Goal: Information Seeking & Learning: Check status

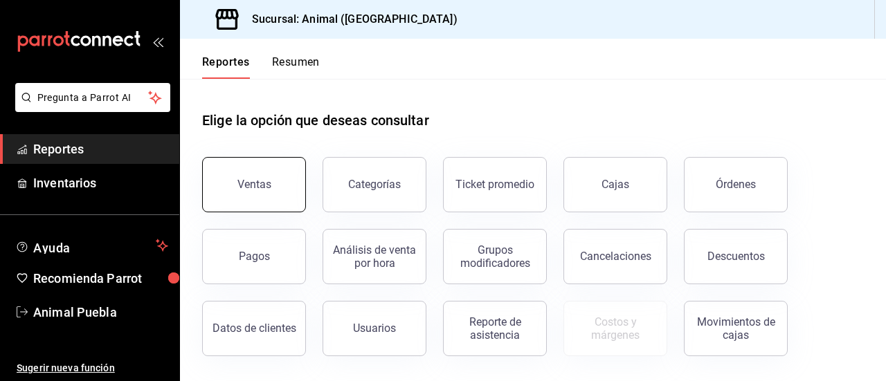
click at [242, 183] on div "Ventas" at bounding box center [254, 184] width 34 height 13
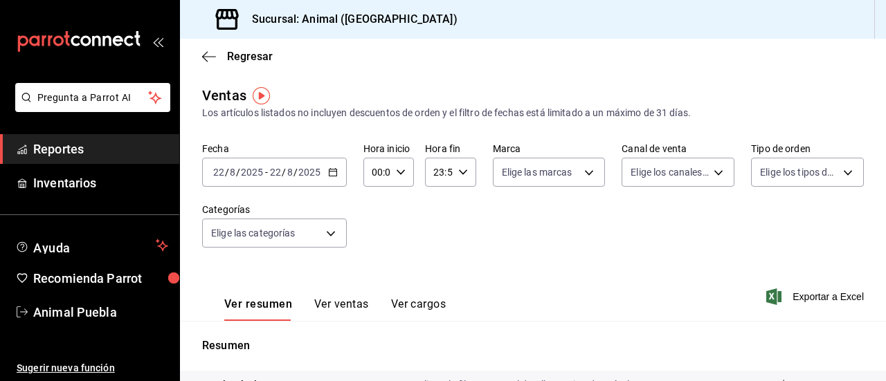
click at [329, 172] on icon "button" at bounding box center [333, 172] width 10 height 10
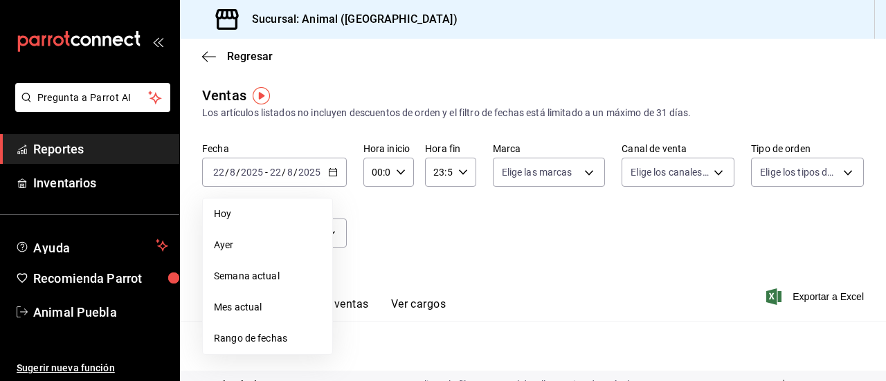
click at [289, 340] on span "Rango de fechas" at bounding box center [267, 338] width 107 height 15
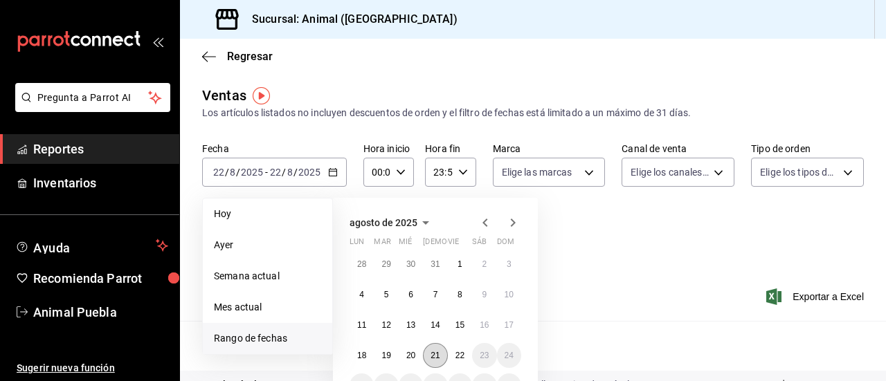
click at [435, 349] on button "21" at bounding box center [435, 355] width 24 height 25
click at [455, 351] on abbr "22" at bounding box center [459, 356] width 9 height 10
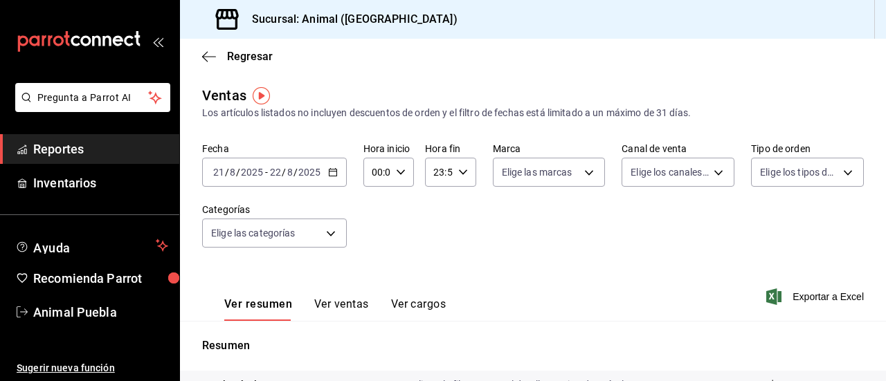
click at [396, 169] on icon "button" at bounding box center [401, 172] width 10 height 10
click at [376, 276] on span "02" at bounding box center [374, 274] width 3 height 11
type input "02:00"
click at [460, 170] on div at bounding box center [443, 190] width 886 height 381
click at [460, 170] on icon "button" at bounding box center [463, 172] width 10 height 10
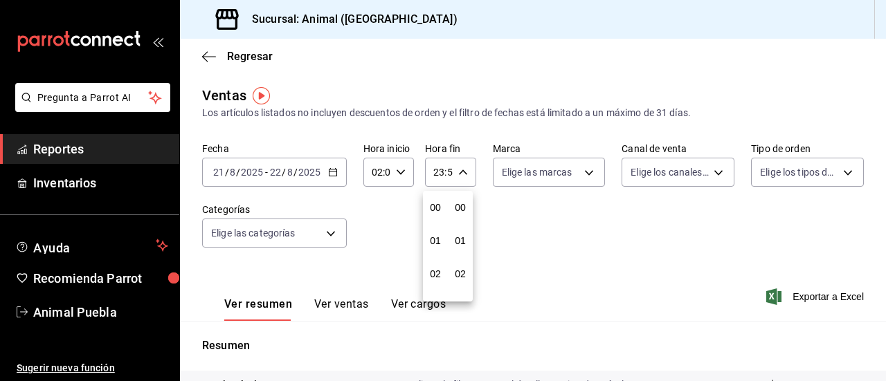
scroll to position [1882, 0]
click at [434, 219] on span "21" at bounding box center [435, 218] width 3 height 11
type input "21:59"
click at [437, 196] on button "03" at bounding box center [435, 202] width 19 height 28
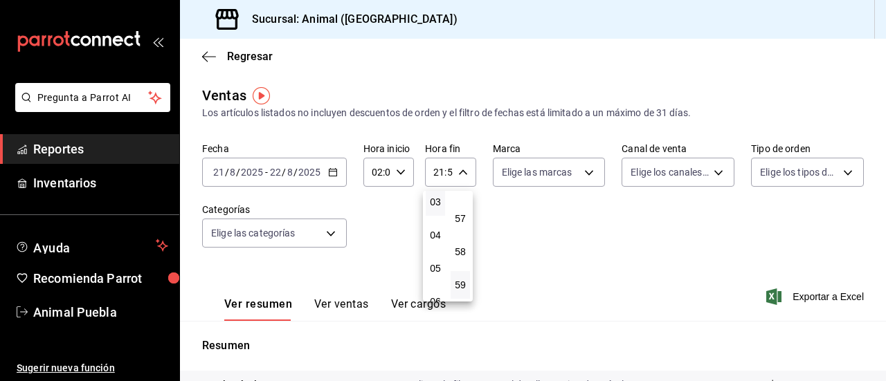
type input "03:59"
click at [583, 172] on div at bounding box center [443, 190] width 886 height 381
click at [583, 172] on body "Pregunta a Parrot AI Reportes Inventarios Ayuda Recomienda Parrot Animal Puebla…" at bounding box center [443, 190] width 886 height 381
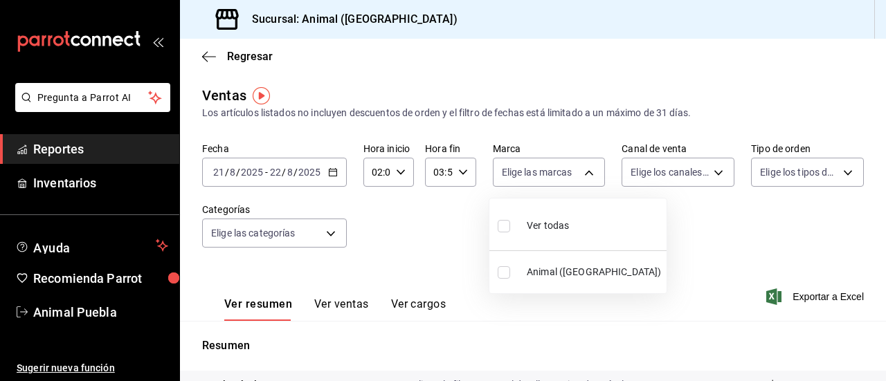
click at [509, 226] on label at bounding box center [507, 226] width 18 height 20
click at [509, 226] on input "checkbox" at bounding box center [504, 226] width 12 height 12
checkbox input "false"
click at [507, 226] on input "checkbox" at bounding box center [504, 226] width 12 height 12
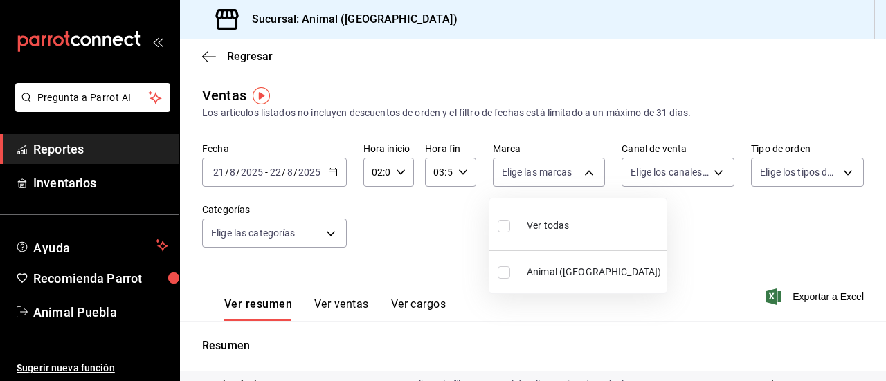
checkbox input "true"
type input "96838179-8fbb-4073-aae3-1789726318c8"
checkbox input "true"
click at [707, 169] on div at bounding box center [443, 190] width 886 height 381
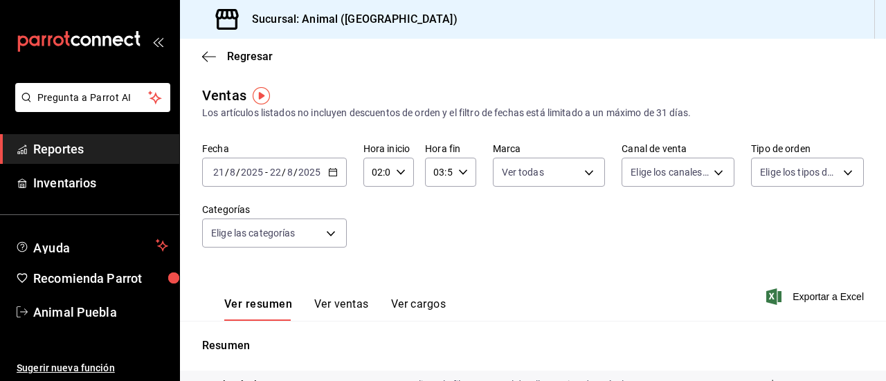
click at [707, 169] on body "Pregunta a Parrot AI Reportes Inventarios Ayuda Recomienda Parrot Animal Puebla…" at bounding box center [443, 190] width 886 height 381
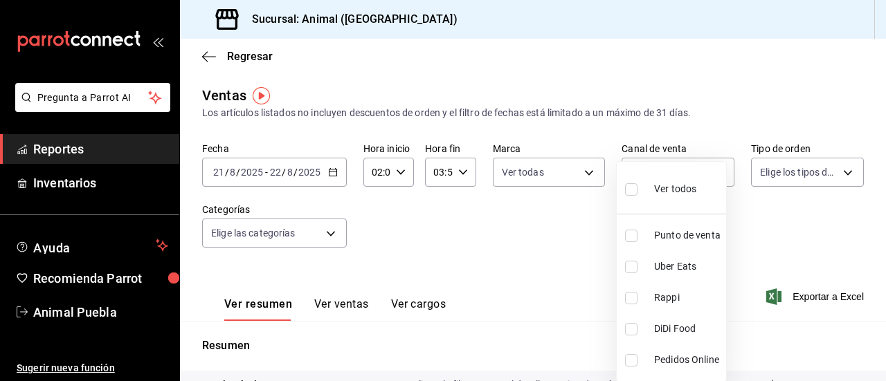
click at [633, 188] on input "checkbox" at bounding box center [631, 189] width 12 height 12
checkbox input "true"
type input "PARROT,UBER_EATS,RAPPI,DIDI_FOOD,ONLINE"
checkbox input "true"
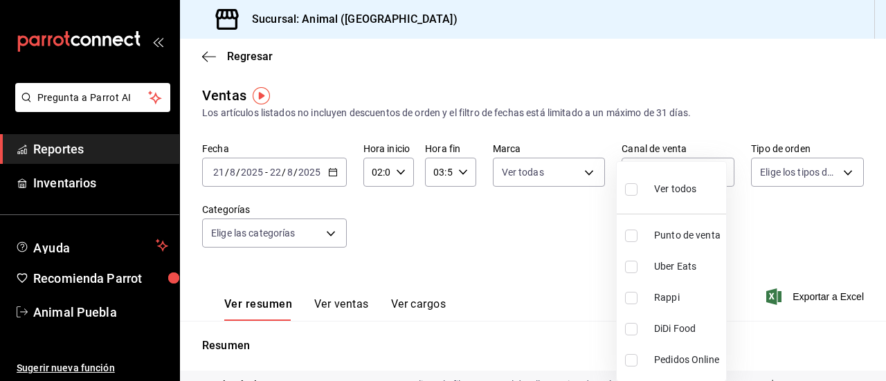
checkbox input "true"
click at [834, 174] on div at bounding box center [443, 190] width 886 height 381
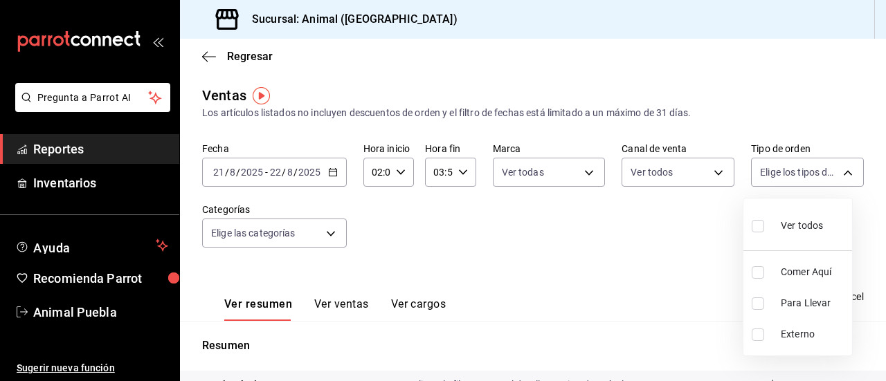
click at [834, 174] on body "Pregunta a Parrot AI Reportes Inventarios Ayuda Recomienda Parrot Animal Puebla…" at bounding box center [443, 190] width 886 height 381
click at [756, 222] on input "checkbox" at bounding box center [758, 226] width 12 height 12
checkbox input "true"
type input "89cc3392-1a89-49ed-91c4-e66ea58282e1,025cf6ae-25b7-4698-bb98-3d77af74a196,EXTER…"
checkbox input "true"
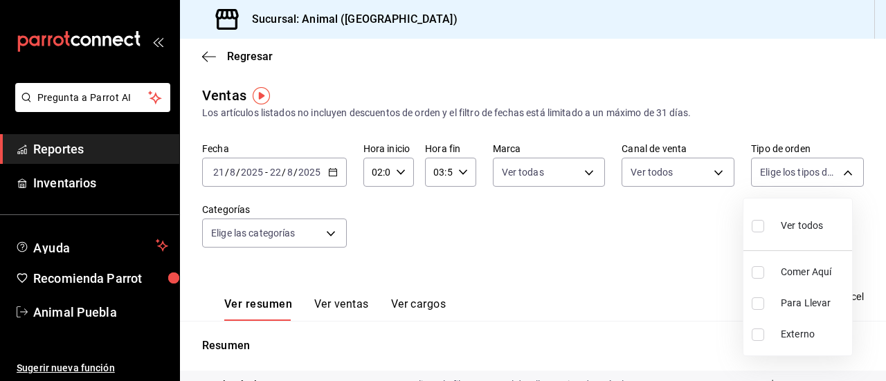
checkbox input "true"
click at [327, 233] on div at bounding box center [443, 190] width 886 height 381
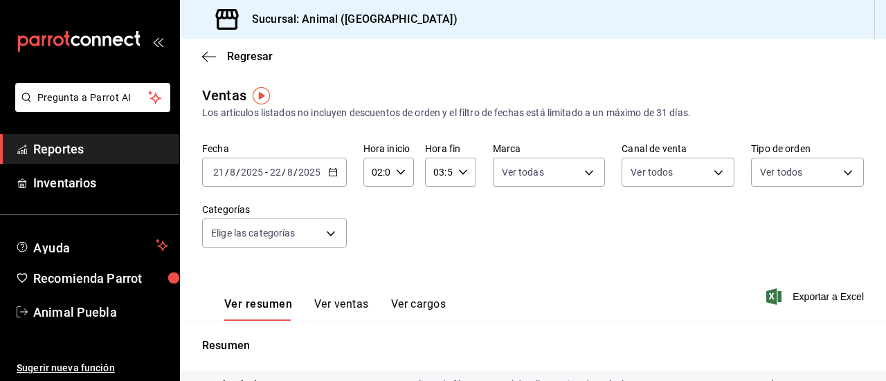
click at [327, 233] on body "Pregunta a Parrot AI Reportes Inventarios Ayuda Recomienda Parrot Animal Puebla…" at bounding box center [443, 190] width 886 height 381
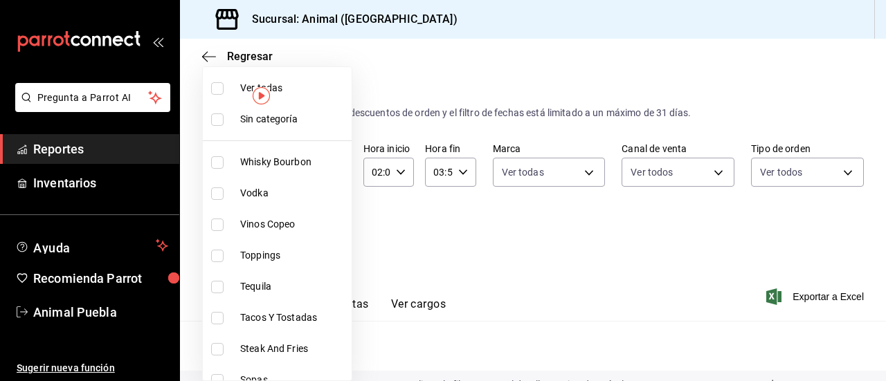
click at [212, 89] on input "checkbox" at bounding box center [217, 88] width 12 height 12
checkbox input "true"
type input "696422f3-042f-4992-a796-20cec1d2addd,ab2f2cdd-2d2d-455a-bd59-969ed93fbee5,5744a…"
checkbox input "true"
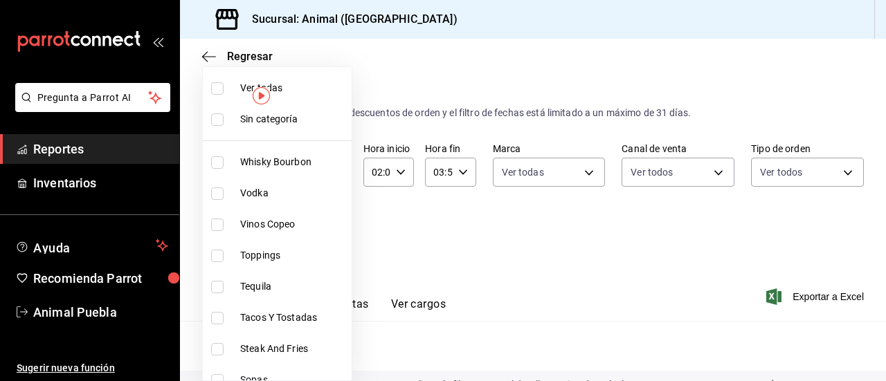
checkbox input "true"
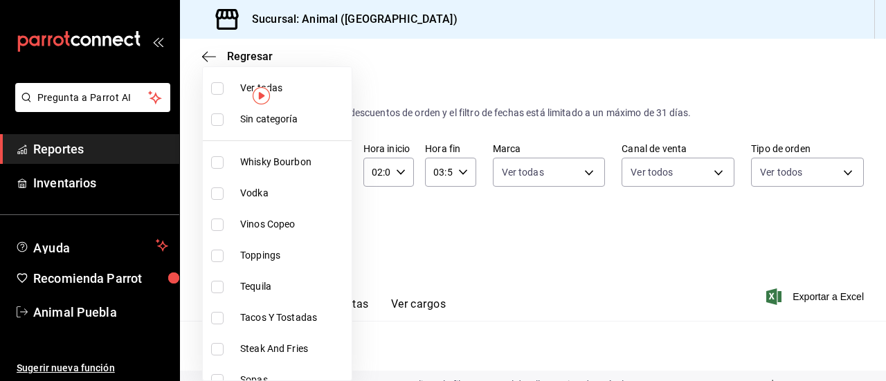
checkbox input "true"
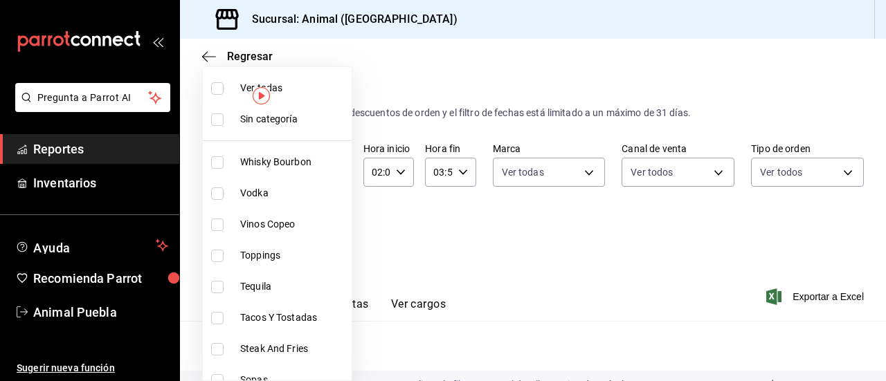
checkbox input "true"
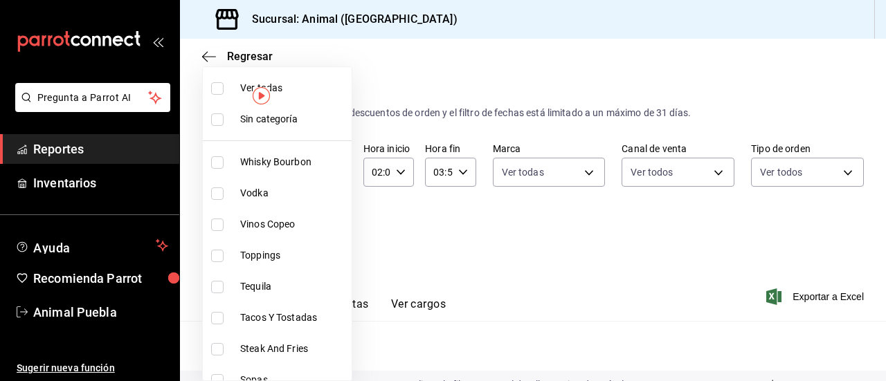
checkbox input "true"
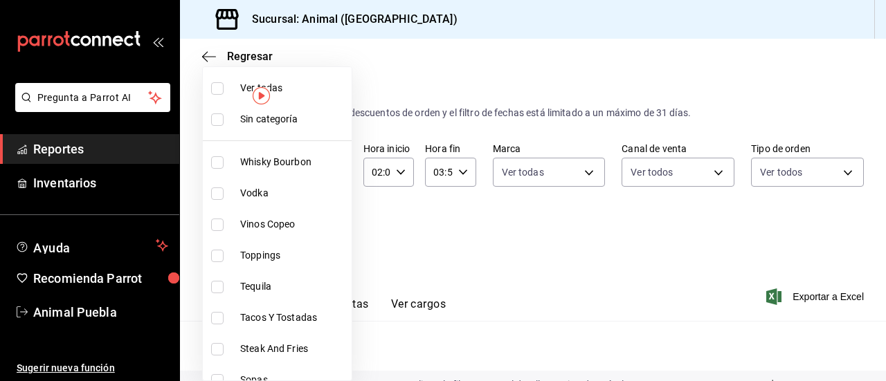
checkbox input "true"
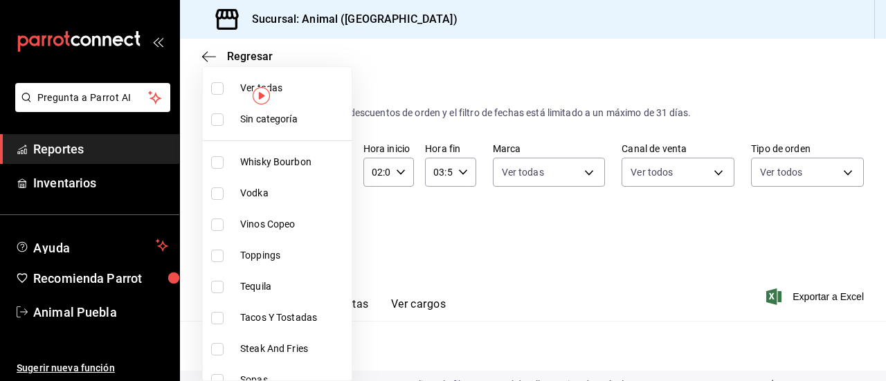
checkbox input "true"
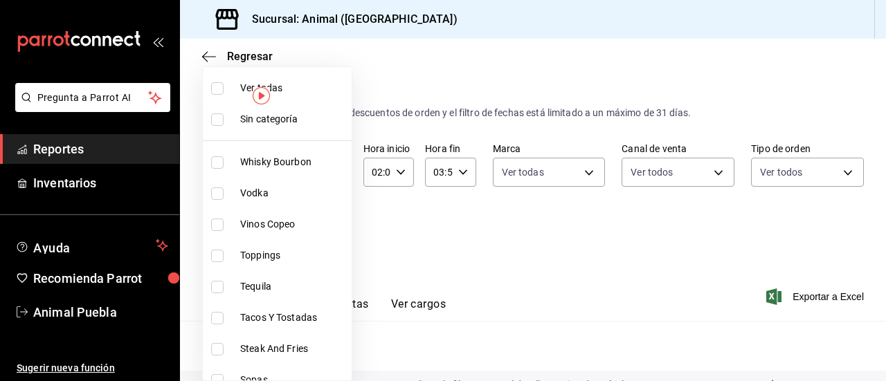
checkbox input "true"
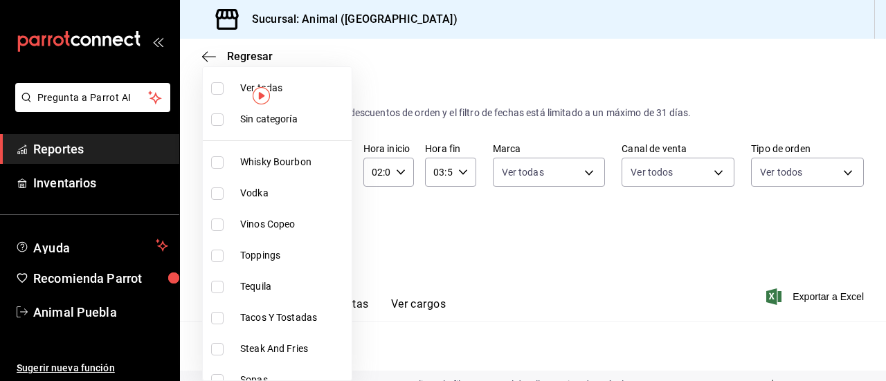
checkbox input "true"
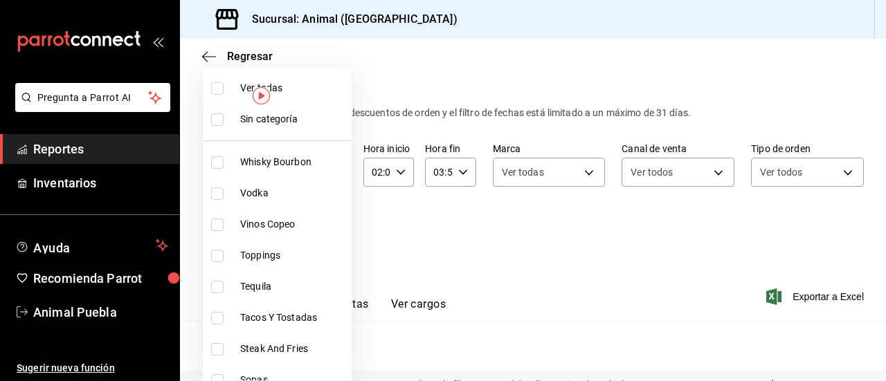
checkbox input "true"
click at [416, 253] on div at bounding box center [443, 190] width 886 height 381
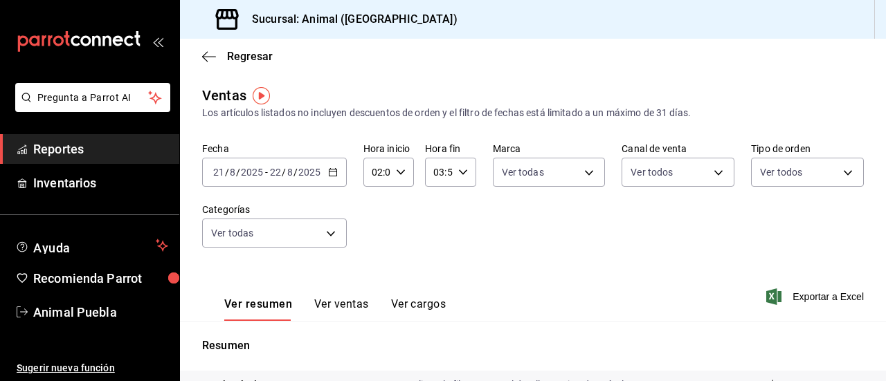
click at [329, 313] on button "Ver ventas" at bounding box center [341, 310] width 55 height 24
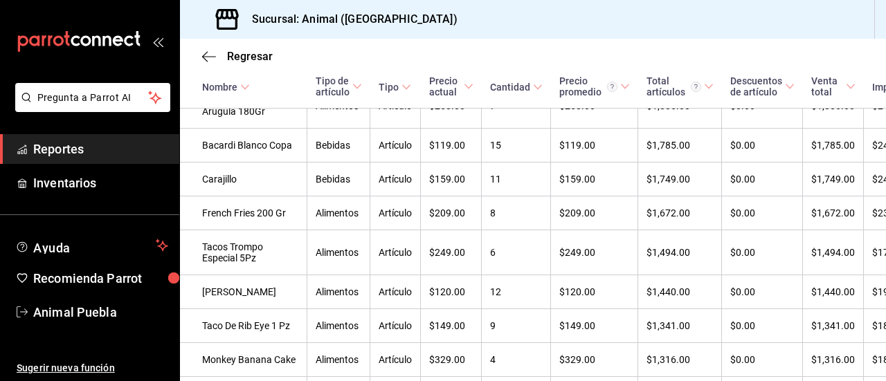
scroll to position [1511, 0]
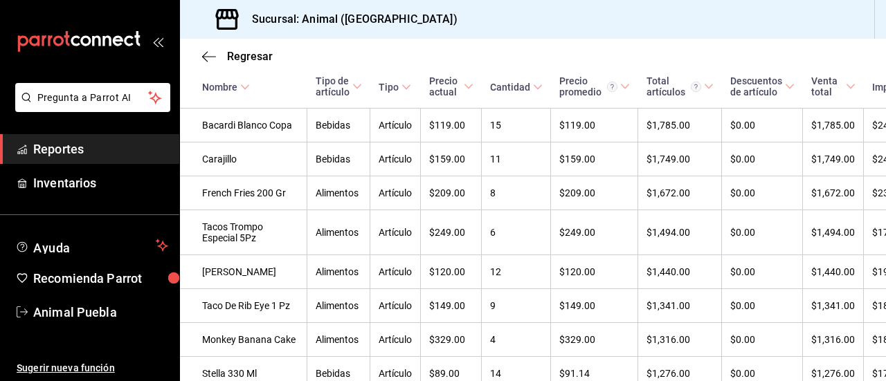
click at [149, 147] on span "Reportes" at bounding box center [100, 149] width 135 height 19
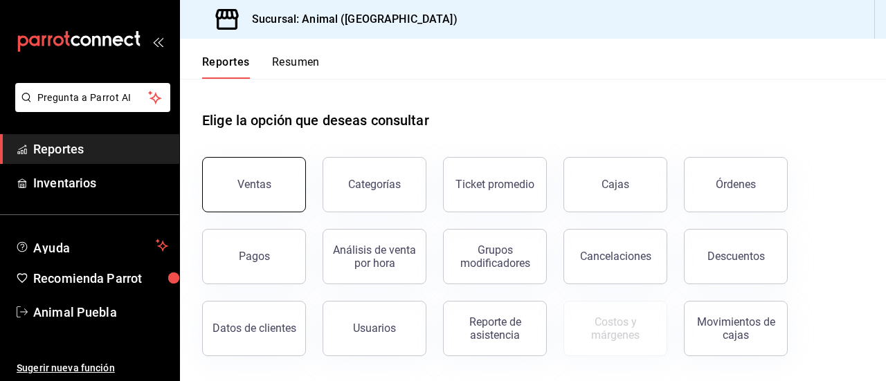
click at [280, 163] on button "Ventas" at bounding box center [254, 184] width 104 height 55
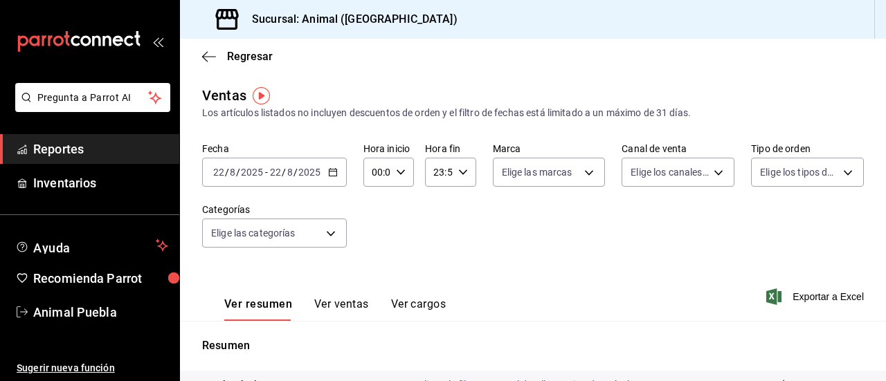
click at [331, 175] on icon "button" at bounding box center [333, 172] width 10 height 10
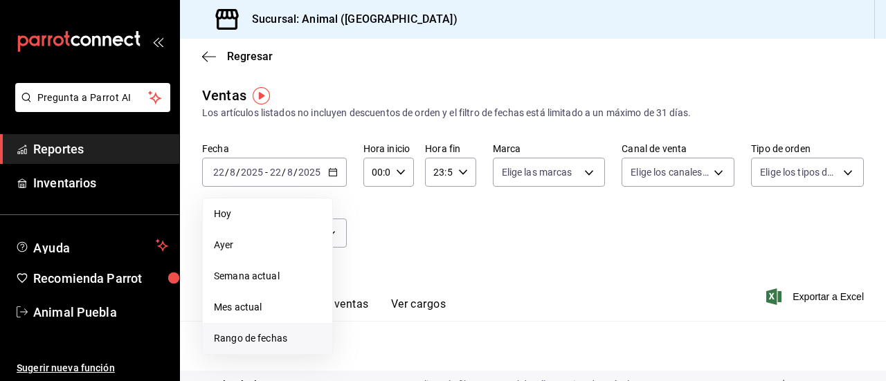
click at [289, 334] on span "Rango de fechas" at bounding box center [267, 338] width 107 height 15
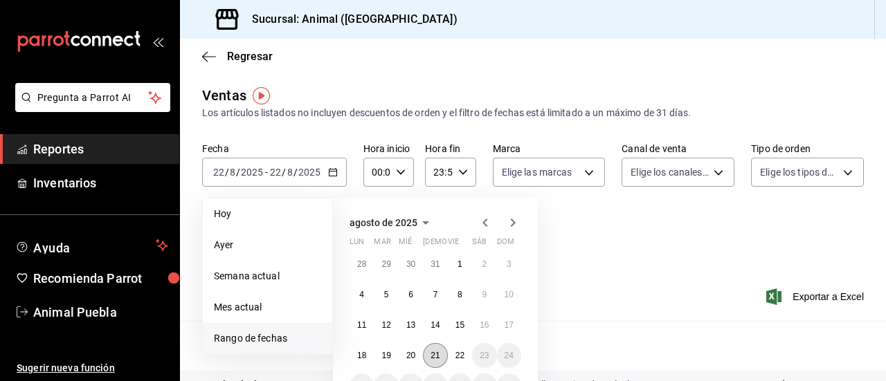
click at [432, 347] on button "21" at bounding box center [435, 355] width 24 height 25
click at [457, 356] on abbr "22" at bounding box center [459, 356] width 9 height 10
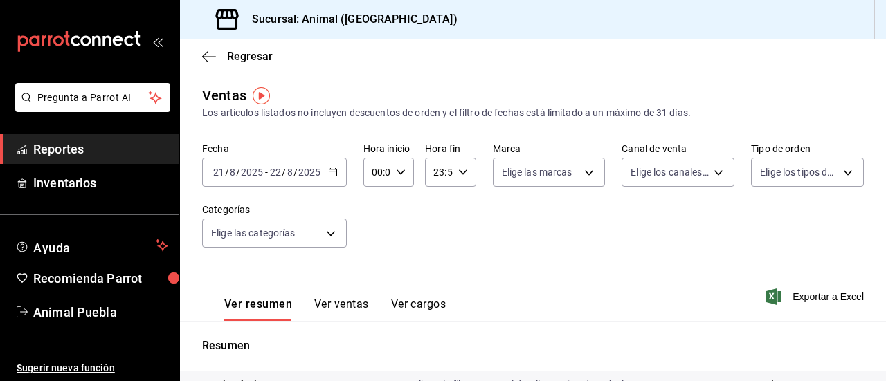
click at [404, 172] on div "00:00 Hora inicio" at bounding box center [388, 172] width 51 height 29
click at [374, 269] on span "02" at bounding box center [374, 274] width 3 height 11
type input "02:00"
click at [455, 176] on div at bounding box center [443, 190] width 886 height 381
click at [455, 176] on div "00 01 02 03 04 05 06 07 08 09 10 11 12 13 14 15 16 17 18 19 20 21 22 23 00 01 0…" at bounding box center [443, 192] width 886 height 377
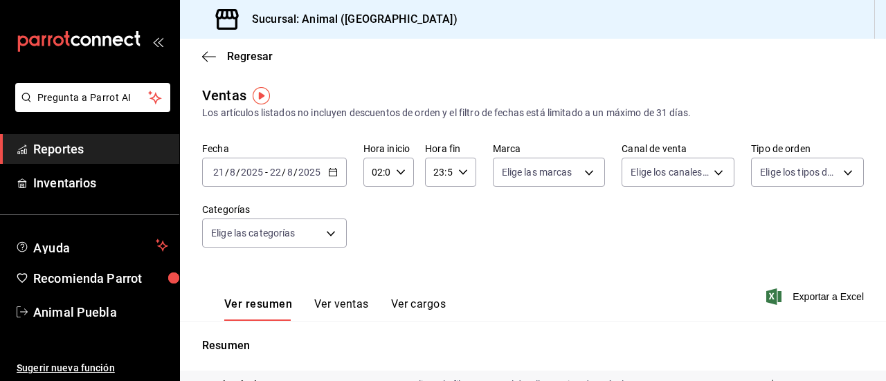
click at [458, 176] on icon "button" at bounding box center [463, 172] width 10 height 10
click at [434, 216] on span "21" at bounding box center [435, 218] width 3 height 11
type input "21:59"
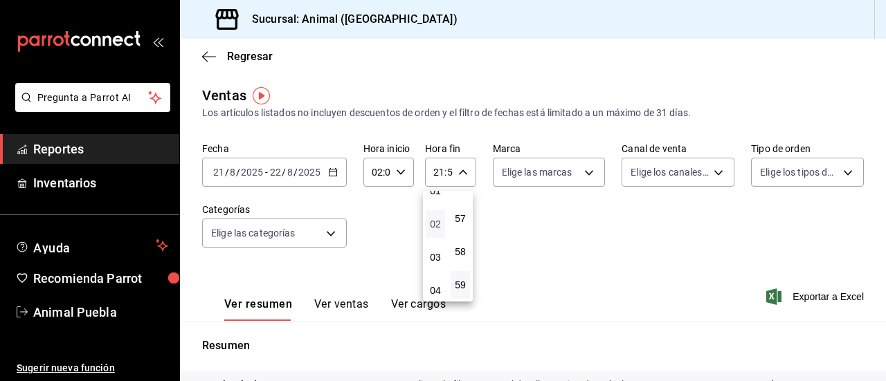
click at [434, 223] on span "02" at bounding box center [435, 224] width 3 height 11
type input "02:59"
click at [579, 171] on div at bounding box center [443, 190] width 886 height 381
click at [579, 171] on body "Pregunta a Parrot AI Reportes Inventarios Ayuda Recomienda Parrot Animal Puebla…" at bounding box center [443, 190] width 886 height 381
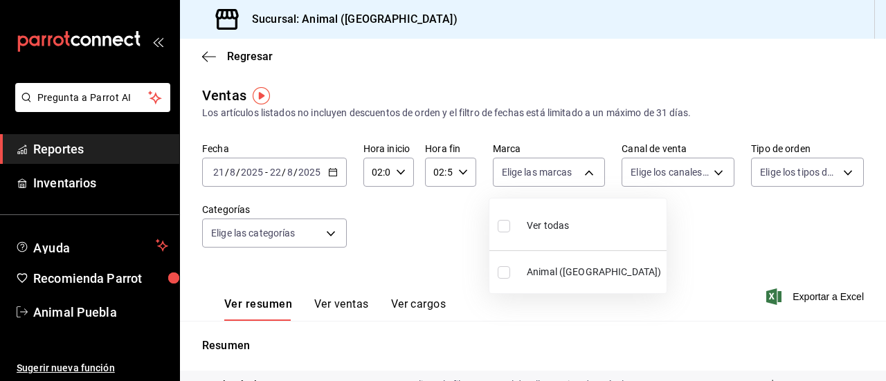
click at [500, 227] on input "checkbox" at bounding box center [504, 226] width 12 height 12
checkbox input "true"
type input "96838179-8fbb-4073-aae3-1789726318c8"
checkbox input "true"
click at [705, 170] on div at bounding box center [443, 190] width 886 height 381
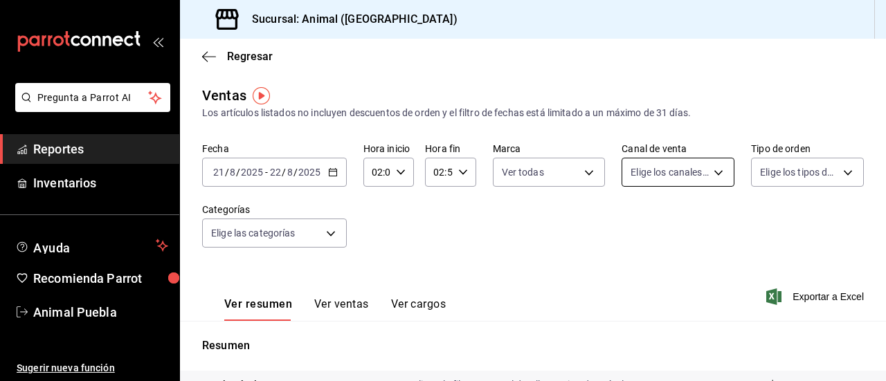
click at [703, 171] on body "Pregunta a Parrot AI Reportes Inventarios Ayuda Recomienda Parrot Animal Puebla…" at bounding box center [443, 190] width 886 height 381
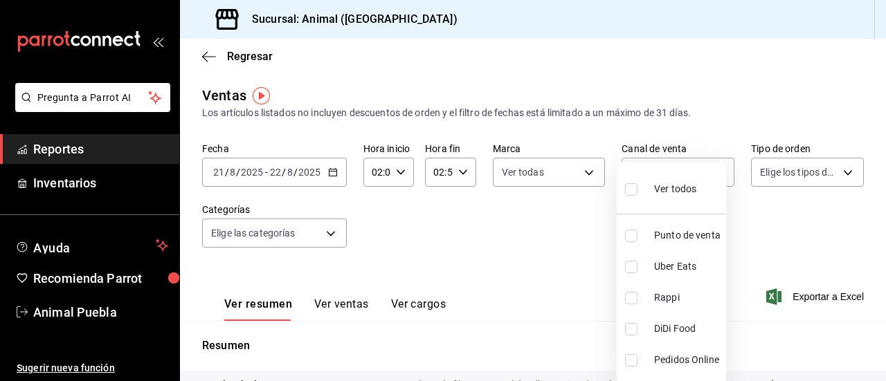
click at [630, 189] on input "checkbox" at bounding box center [631, 189] width 12 height 12
checkbox input "true"
type input "PARROT,UBER_EATS,RAPPI,DIDI_FOOD,ONLINE"
checkbox input "true"
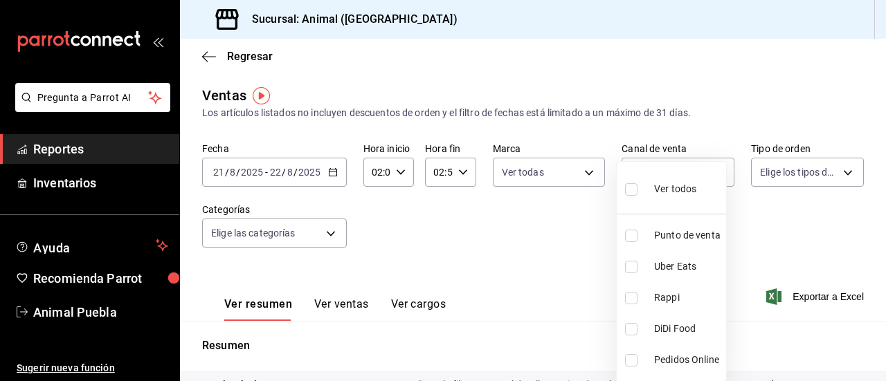
checkbox input "true"
click at [630, 189] on ul "Ver todos Punto de venta Uber Eats Rappi DiDi Food Pedidos Online" at bounding box center [671, 271] width 109 height 219
click at [826, 171] on div at bounding box center [443, 190] width 886 height 381
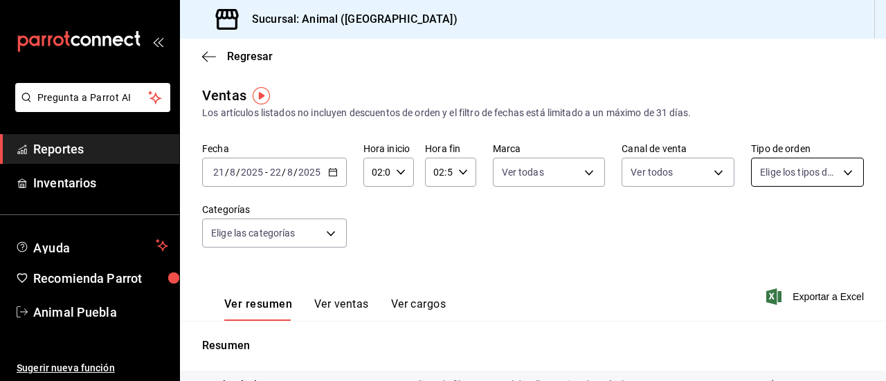
click at [835, 171] on body "Pregunta a Parrot AI Reportes Inventarios Ayuda Recomienda Parrot Animal Puebla…" at bounding box center [443, 190] width 886 height 381
click at [835, 171] on div at bounding box center [443, 190] width 886 height 381
click at [835, 171] on body "Pregunta a Parrot AI Reportes Inventarios Ayuda Recomienda Parrot Animal Puebla…" at bounding box center [443, 190] width 886 height 381
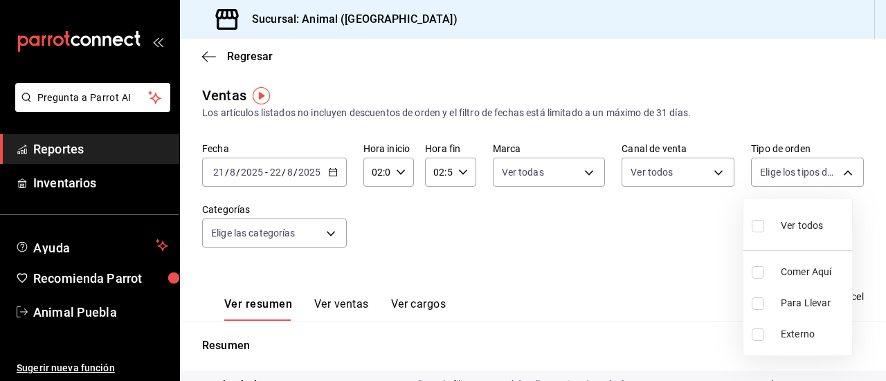
click at [759, 231] on input "checkbox" at bounding box center [758, 226] width 12 height 12
checkbox input "true"
type input "89cc3392-1a89-49ed-91c4-e66ea58282e1,025cf6ae-25b7-4698-bb98-3d77af74a196,EXTER…"
checkbox input "true"
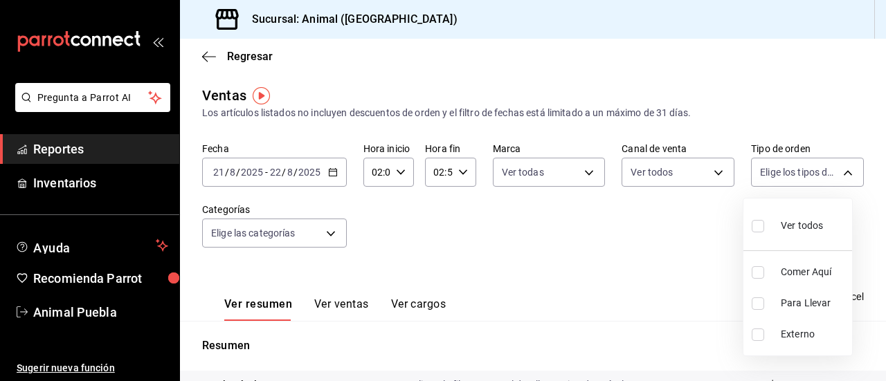
checkbox input "true"
click at [331, 233] on div at bounding box center [443, 190] width 886 height 381
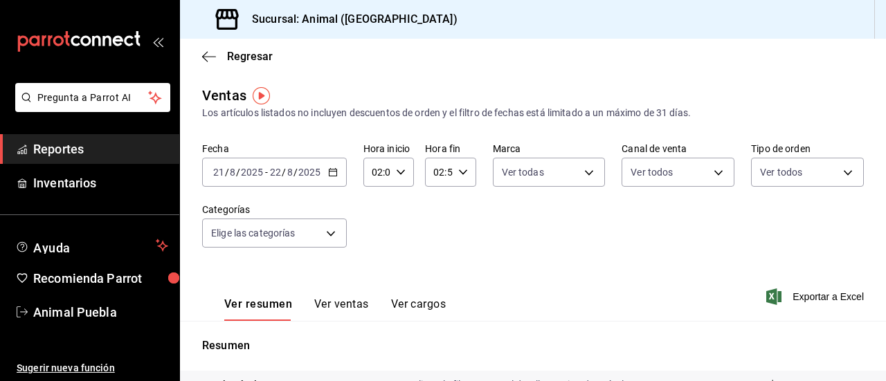
click at [331, 233] on body "Pregunta a Parrot AI Reportes Inventarios Ayuda Recomienda Parrot Animal Puebla…" at bounding box center [443, 190] width 886 height 381
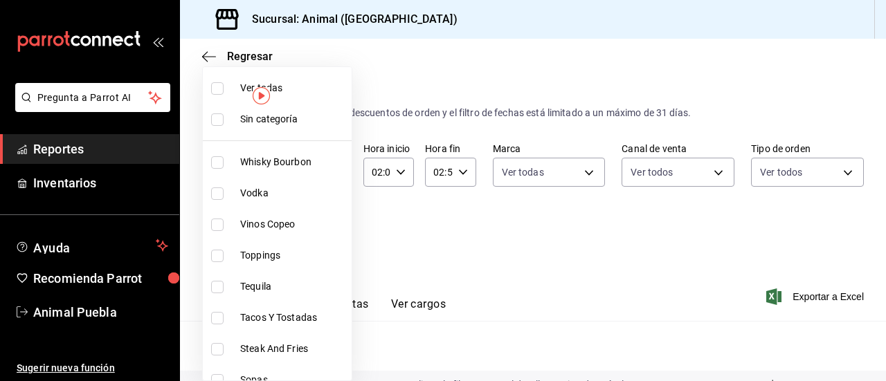
click at [212, 87] on input "checkbox" at bounding box center [217, 88] width 12 height 12
checkbox input "true"
type input "696422f3-042f-4992-a796-20cec1d2addd,ab2f2cdd-2d2d-455a-bd59-969ed93fbee5,5744a…"
checkbox input "true"
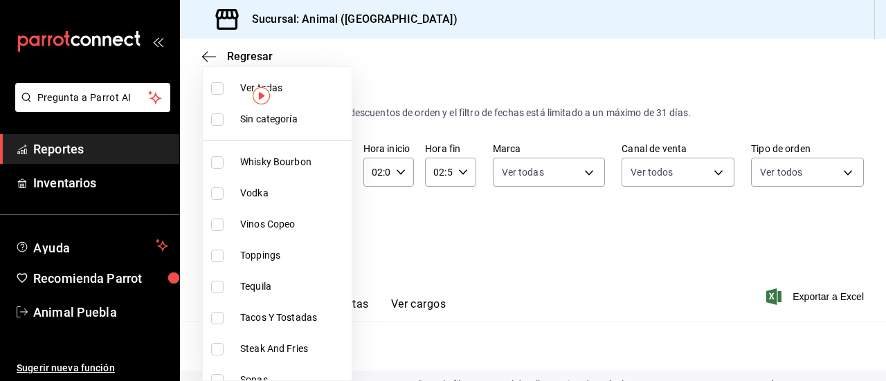
checkbox input "true"
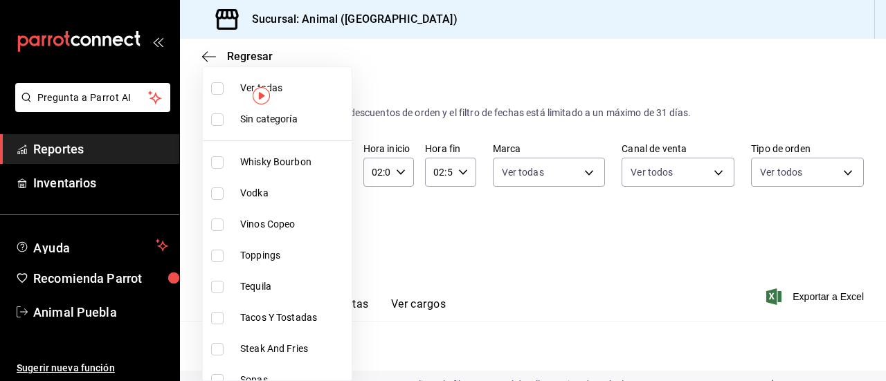
checkbox input "true"
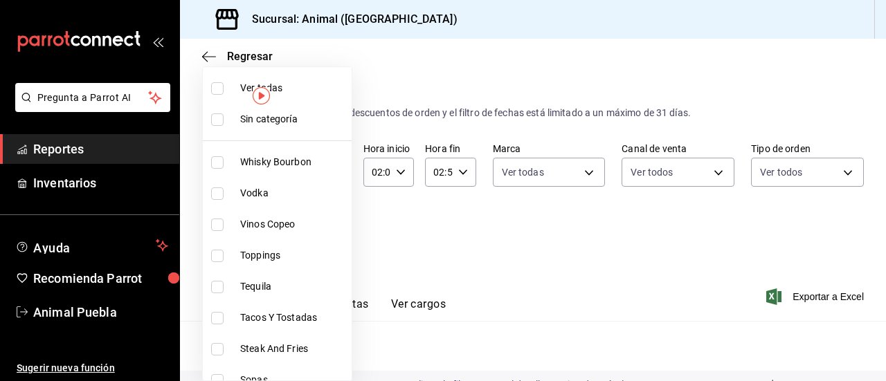
checkbox input "true"
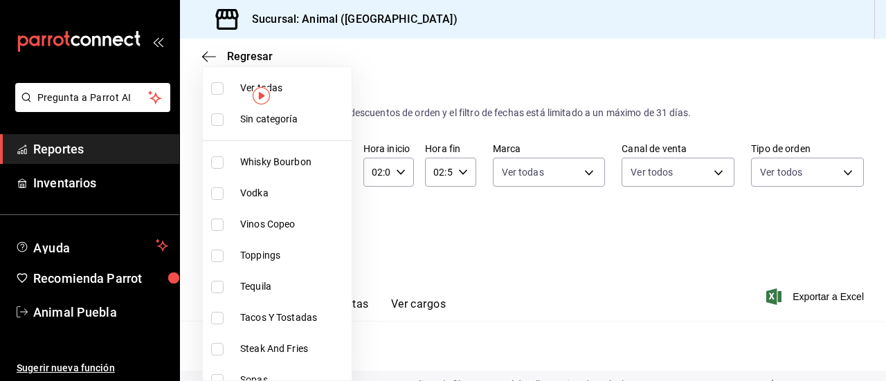
checkbox input "true"
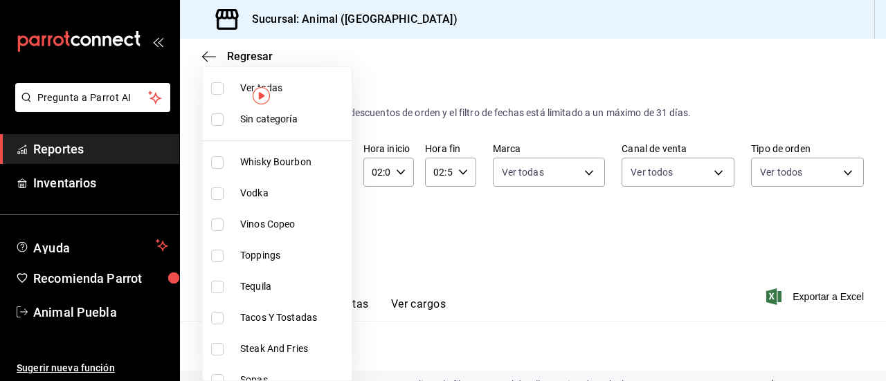
checkbox input "true"
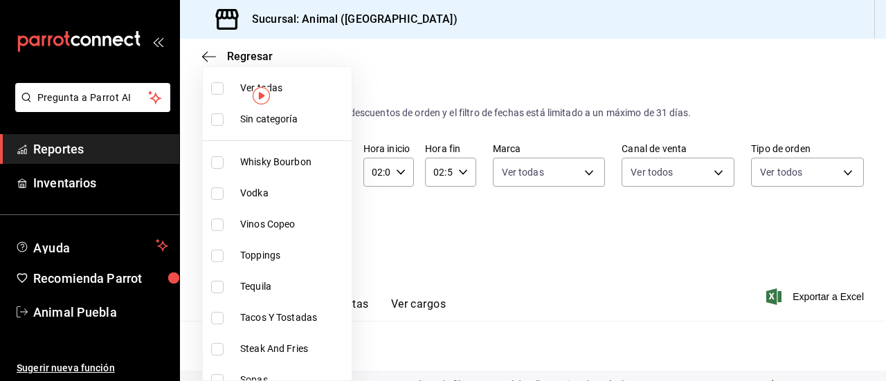
checkbox input "true"
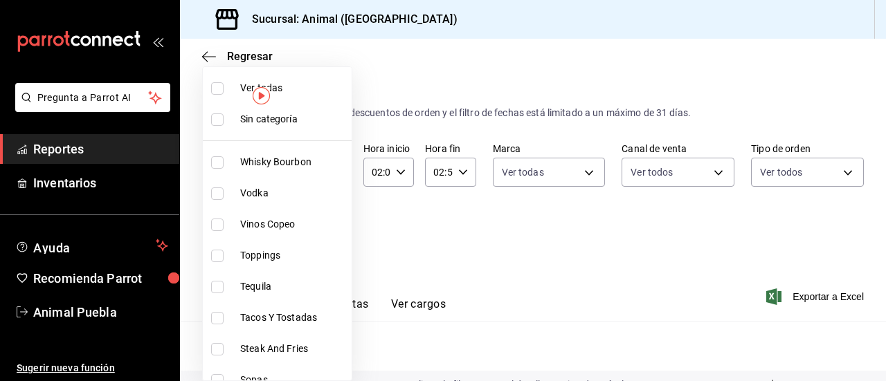
checkbox input "true"
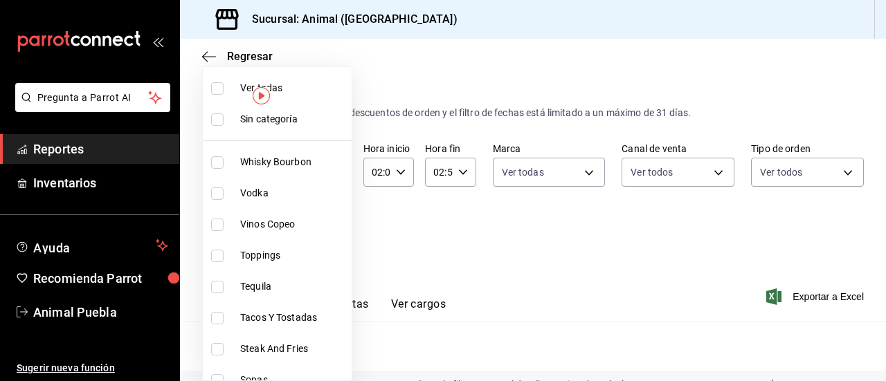
checkbox input "true"
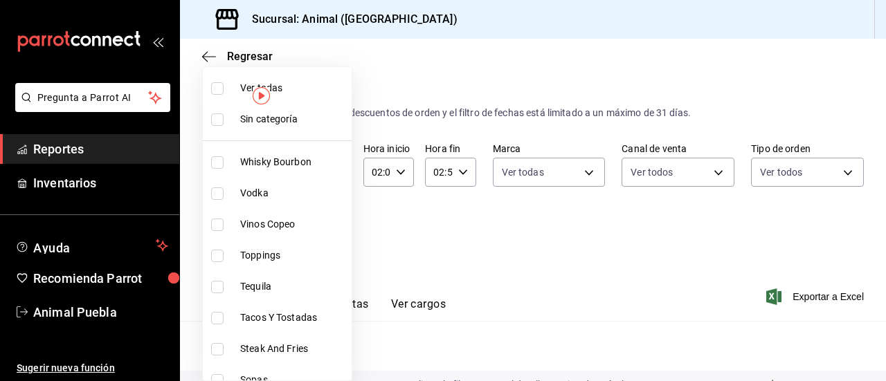
checkbox input "true"
click at [775, 307] on div at bounding box center [443, 190] width 886 height 381
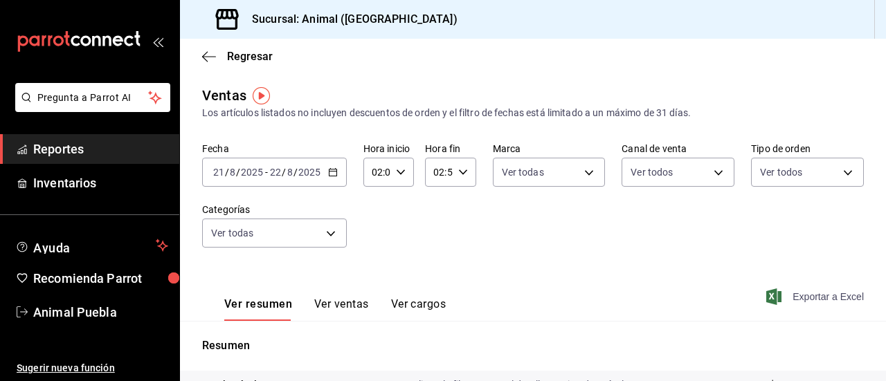
click at [792, 297] on span "Exportar a Excel" at bounding box center [816, 297] width 95 height 17
click at [803, 296] on span "Exportar a Excel" at bounding box center [816, 297] width 95 height 17
click at [810, 288] on div "Ver resumen Ver ventas Ver cargos Exportar a Excel" at bounding box center [533, 292] width 706 height 57
click at [810, 298] on span "Exportar a Excel" at bounding box center [816, 297] width 95 height 17
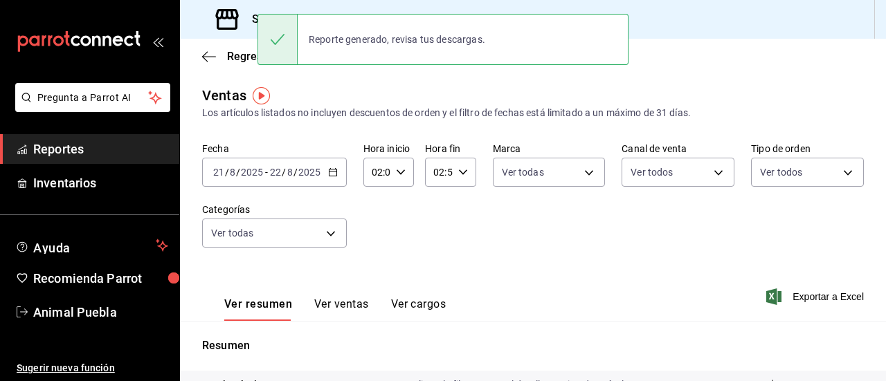
click at [159, 157] on span "Reportes" at bounding box center [100, 149] width 135 height 19
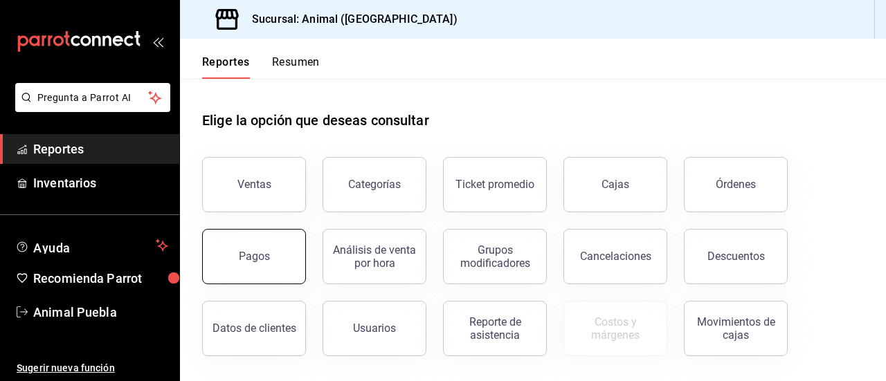
click at [256, 248] on button "Pagos" at bounding box center [254, 256] width 104 height 55
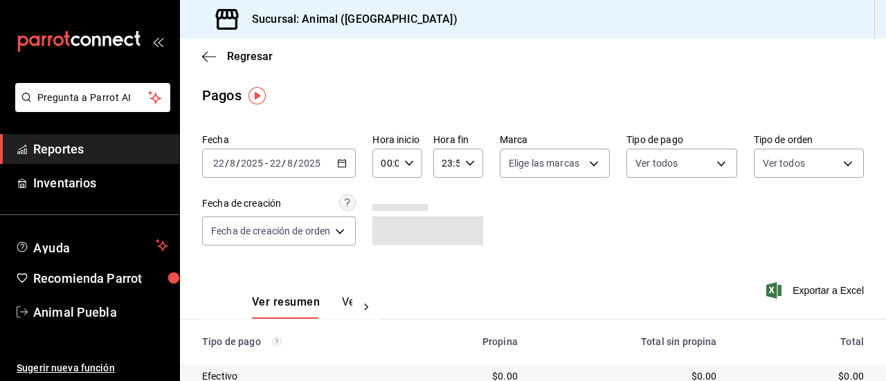
click at [342, 165] on icon "button" at bounding box center [342, 163] width 10 height 10
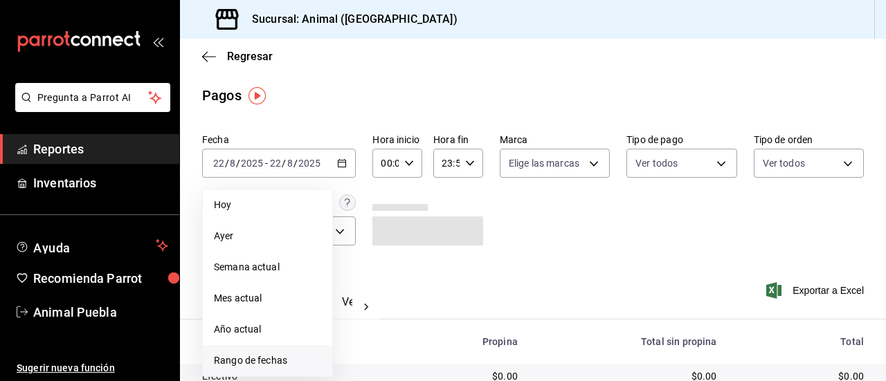
click at [278, 351] on li "Rango de fechas" at bounding box center [267, 360] width 129 height 31
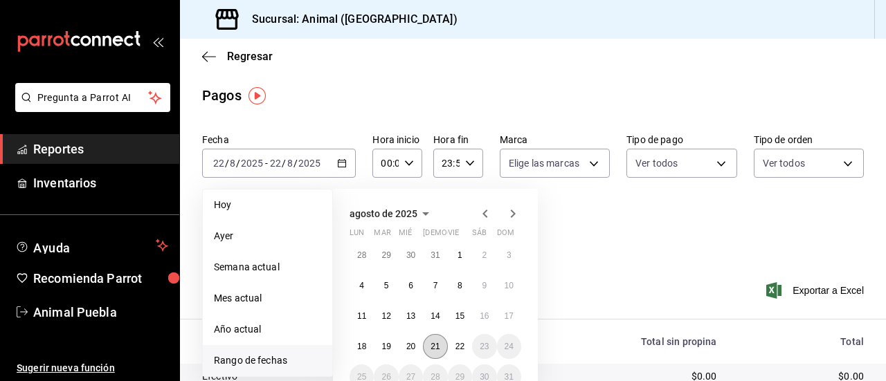
click at [436, 349] on abbr "21" at bounding box center [434, 347] width 9 height 10
click at [460, 347] on abbr "22" at bounding box center [459, 347] width 9 height 10
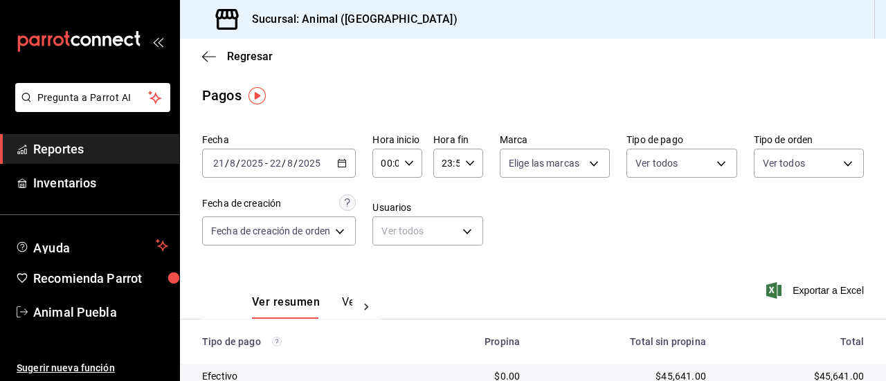
click at [410, 167] on icon "button" at bounding box center [409, 163] width 10 height 10
click at [387, 260] on span "02" at bounding box center [386, 265] width 2 height 11
type input "02:00"
click at [463, 170] on div at bounding box center [443, 190] width 886 height 381
click at [463, 170] on div "23:59 Hora fin" at bounding box center [458, 163] width 50 height 29
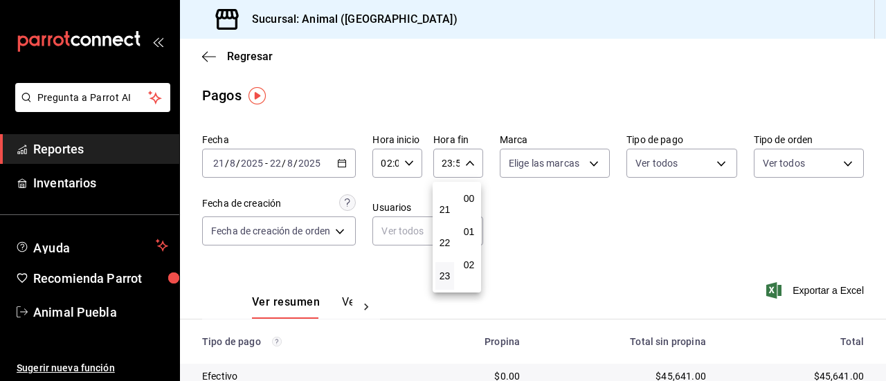
scroll to position [1882, 0]
click at [444, 243] on span "22" at bounding box center [445, 242] width 2 height 11
type input "22:59"
click at [440, 228] on button "03" at bounding box center [444, 221] width 19 height 28
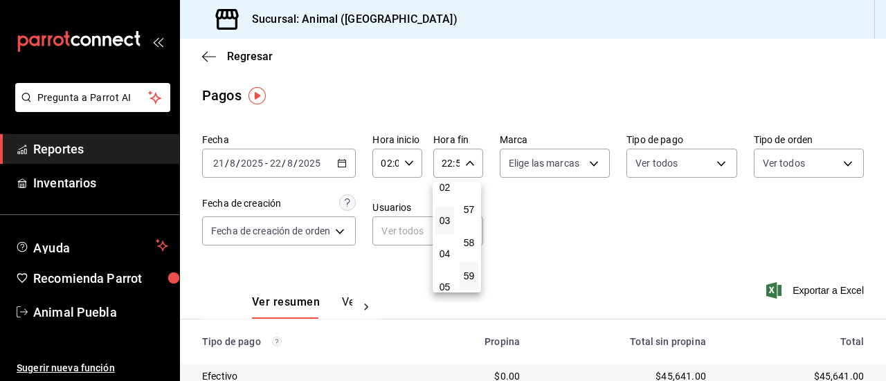
type input "03:59"
click at [444, 222] on span "03" at bounding box center [445, 220] width 2 height 11
click at [586, 158] on div at bounding box center [443, 190] width 886 height 381
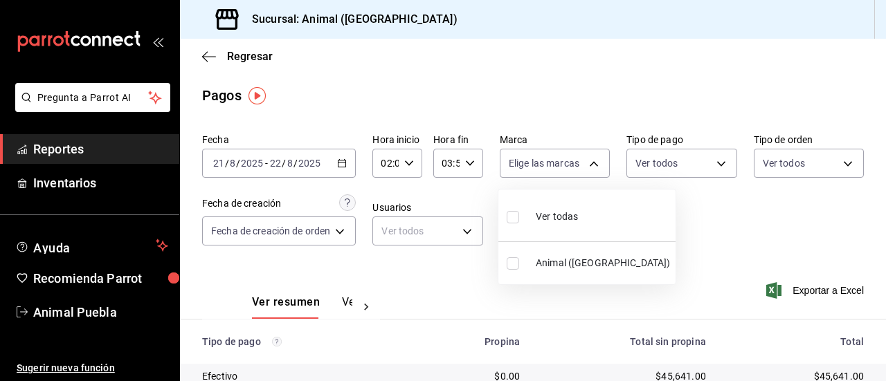
click at [586, 158] on body "Pregunta a Parrot AI Reportes Inventarios Ayuda Recomienda Parrot Animal Puebla…" at bounding box center [443, 190] width 886 height 381
click at [513, 212] on input "checkbox" at bounding box center [513, 217] width 12 height 12
checkbox input "true"
type input "96838179-8fbb-4073-aae3-1789726318c8"
checkbox input "true"
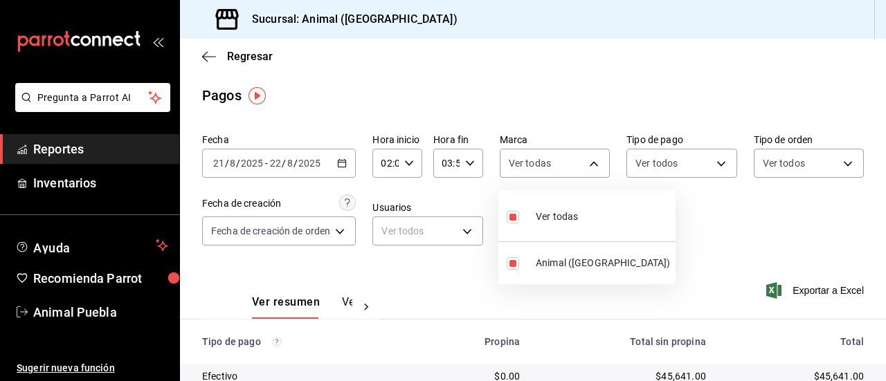
click at [708, 162] on div at bounding box center [443, 190] width 886 height 381
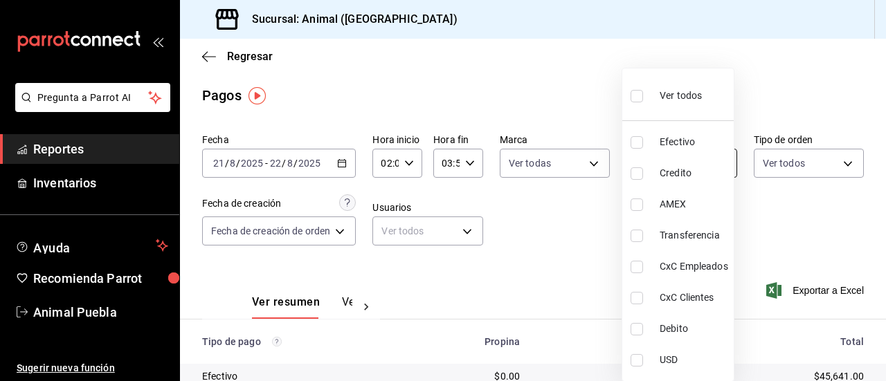
click at [720, 163] on body "Pregunta a Parrot AI Reportes Inventarios Ayuda Recomienda Parrot Animal Puebla…" at bounding box center [443, 190] width 886 height 381
click at [642, 100] on input "checkbox" at bounding box center [636, 96] width 12 height 12
checkbox input "true"
type input "406eaf07-0ba3-476d-b4b3-558a4329142f,8fae7823-7282-42ef-92d0-8abdc0a1b7d2,68543…"
checkbox input "true"
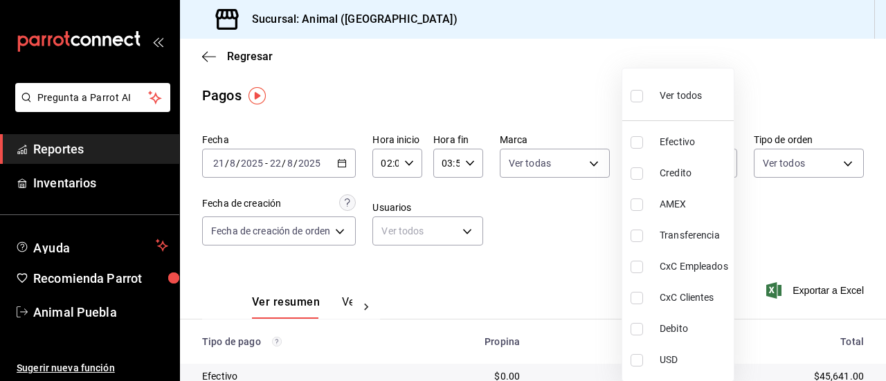
checkbox input "true"
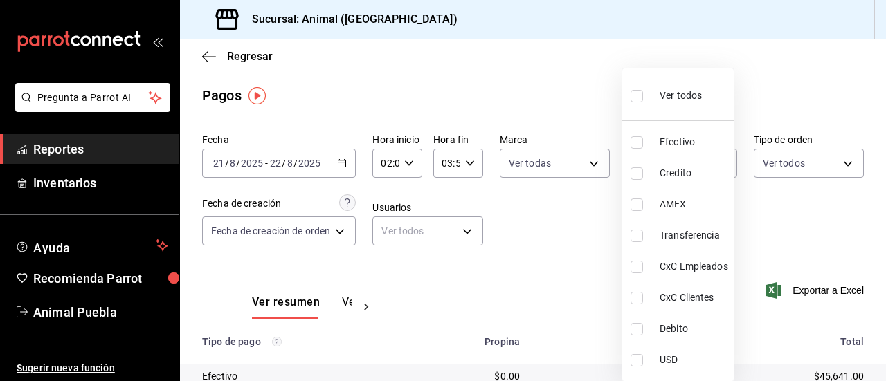
checkbox input "true"
click at [833, 164] on div at bounding box center [443, 190] width 886 height 381
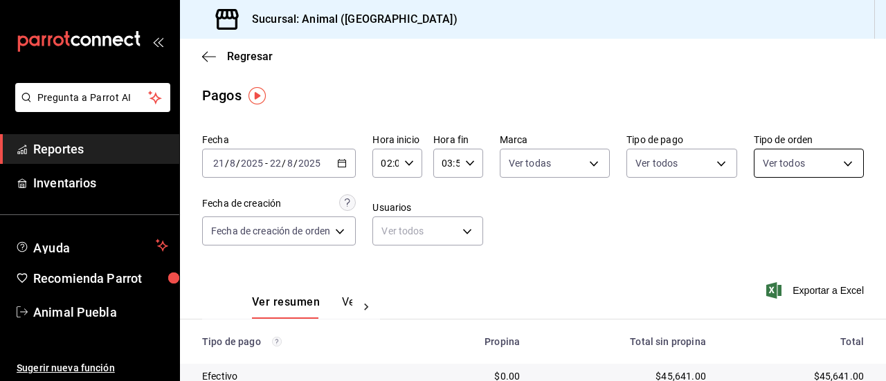
click at [833, 164] on body "Pregunta a Parrot AI Reportes Inventarios Ayuda Recomienda Parrot Animal Puebla…" at bounding box center [443, 190] width 886 height 381
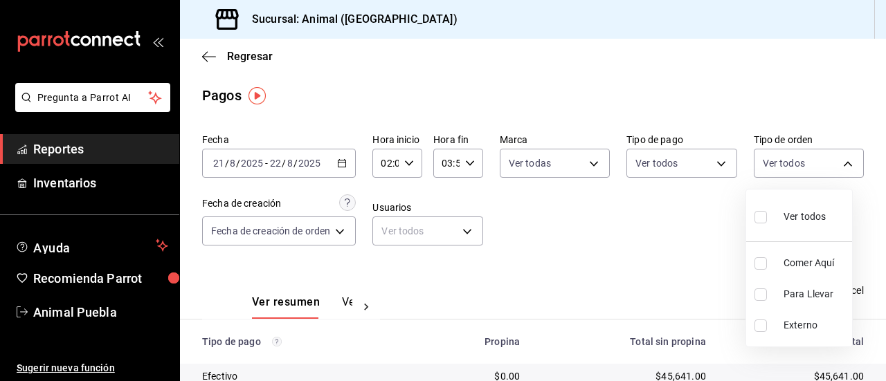
click at [763, 210] on label at bounding box center [763, 217] width 18 height 20
click at [763, 211] on input "checkbox" at bounding box center [760, 217] width 12 height 12
checkbox input "false"
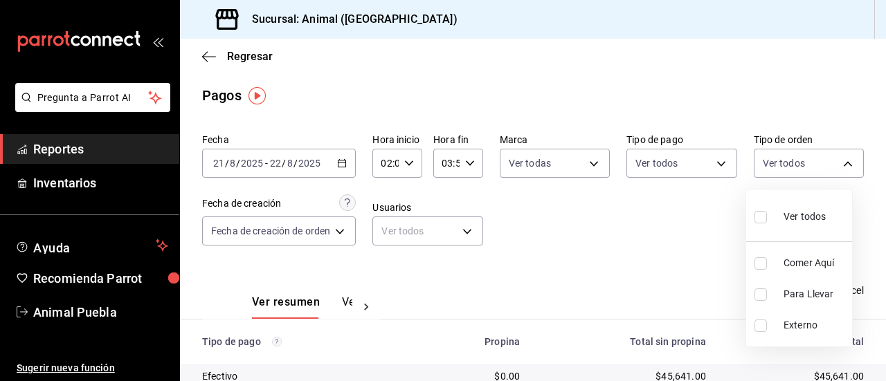
checkbox input "false"
click at [758, 217] on input "checkbox" at bounding box center [760, 217] width 12 height 12
checkbox input "true"
type input "89cc3392-1a89-49ed-91c4-e66ea58282e1,025cf6ae-25b7-4698-bb98-3d77af74a196,EXTER…"
checkbox input "true"
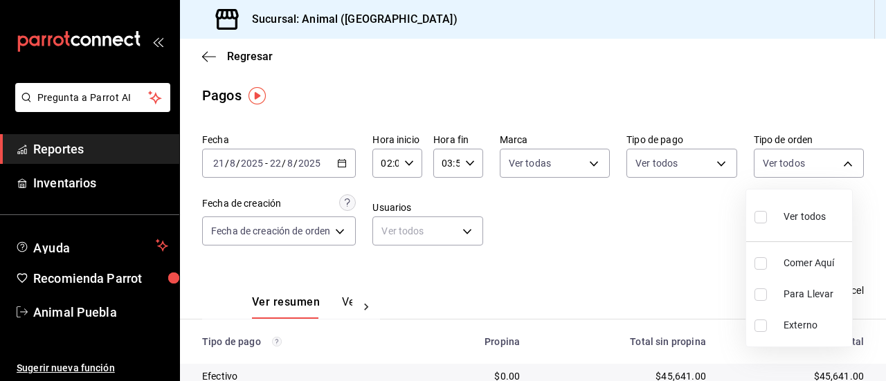
checkbox input "true"
click at [513, 373] on div at bounding box center [443, 190] width 886 height 381
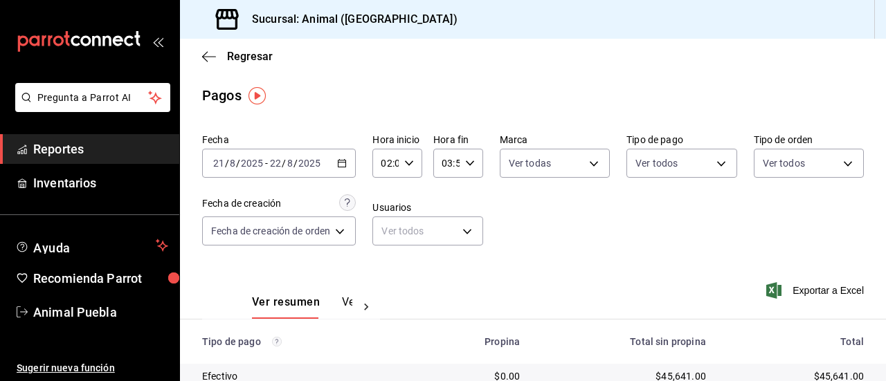
click at [513, 373] on div "$0.00" at bounding box center [462, 377] width 115 height 14
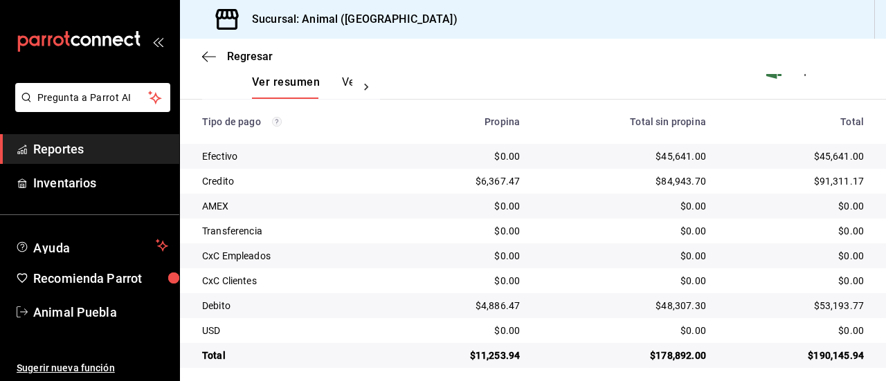
scroll to position [221, 0]
